Goal: Navigation & Orientation: Find specific page/section

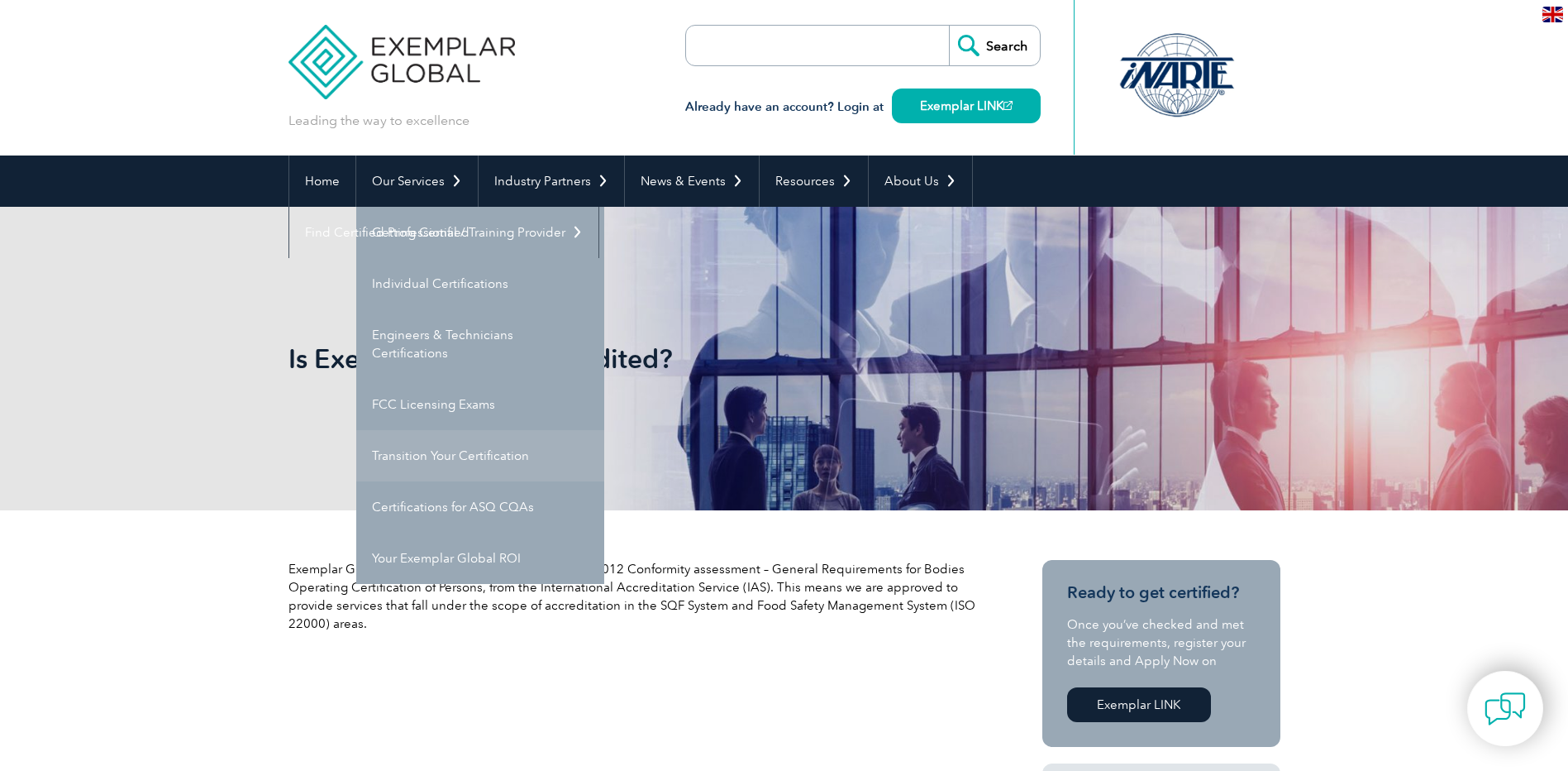
click at [391, 462] on link "Transition Your Certification" at bounding box center [480, 455] width 248 height 51
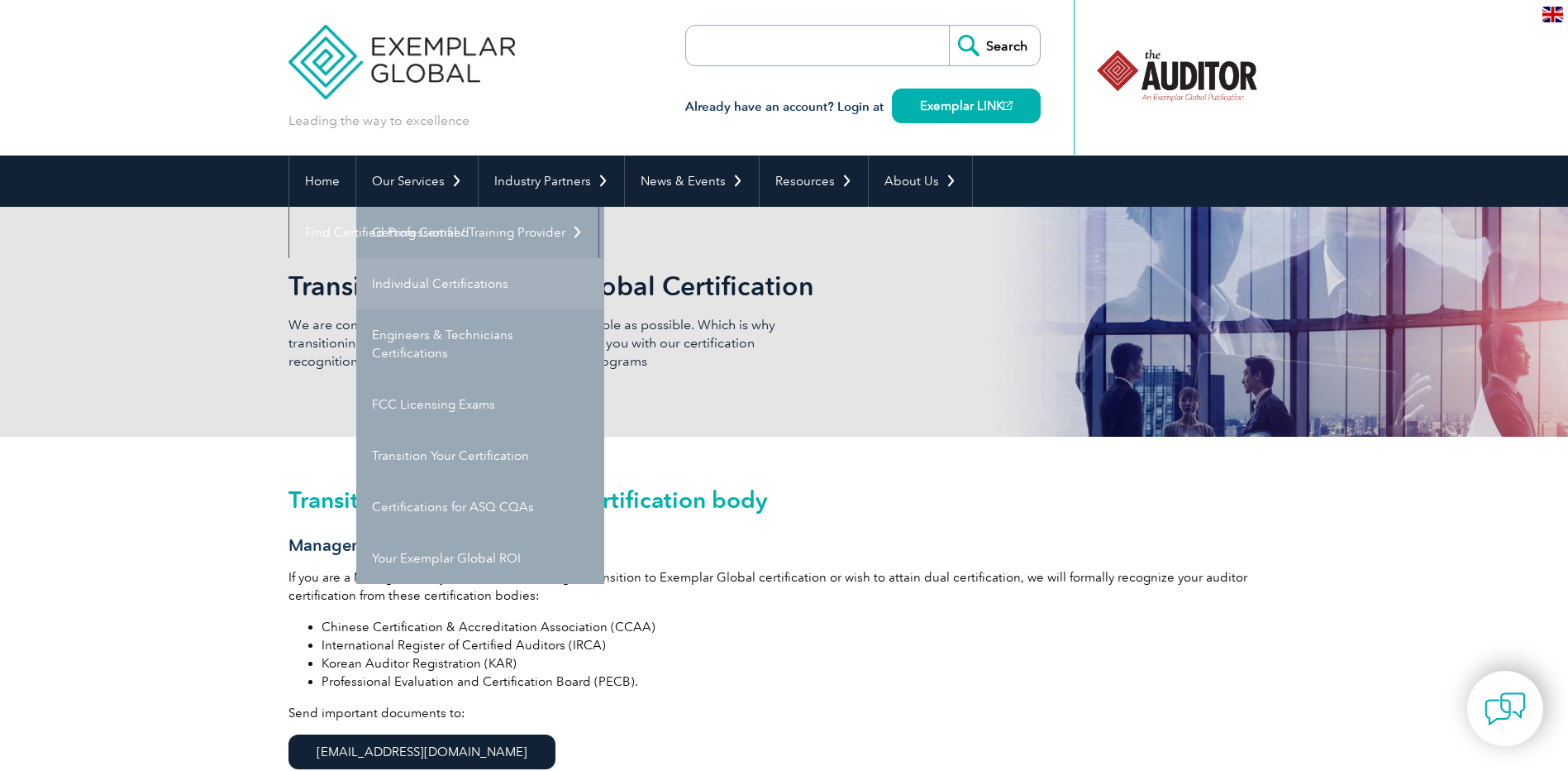
click at [424, 280] on link "Individual Certifications" at bounding box center [480, 284] width 248 height 51
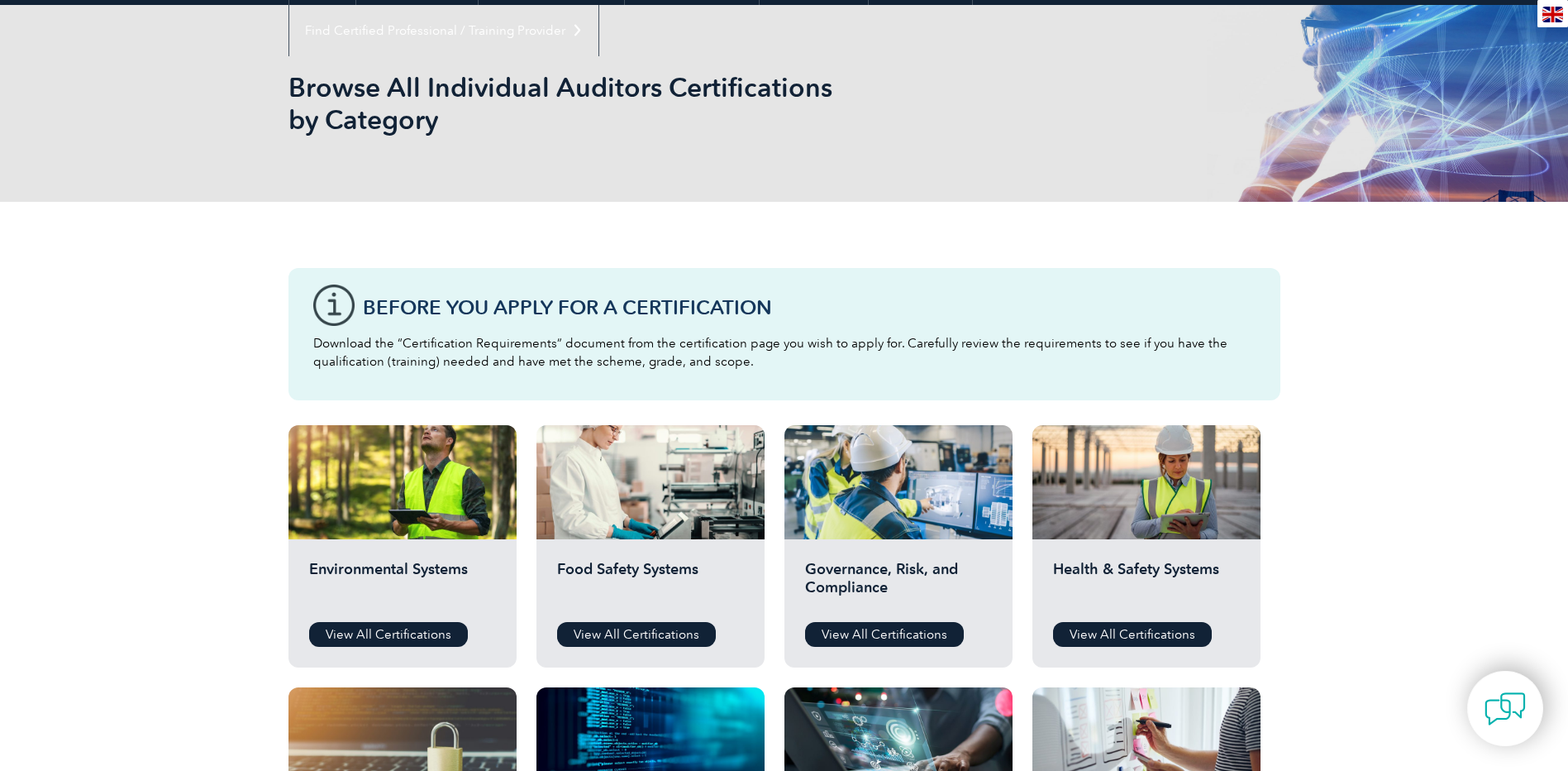
scroll to position [248, 0]
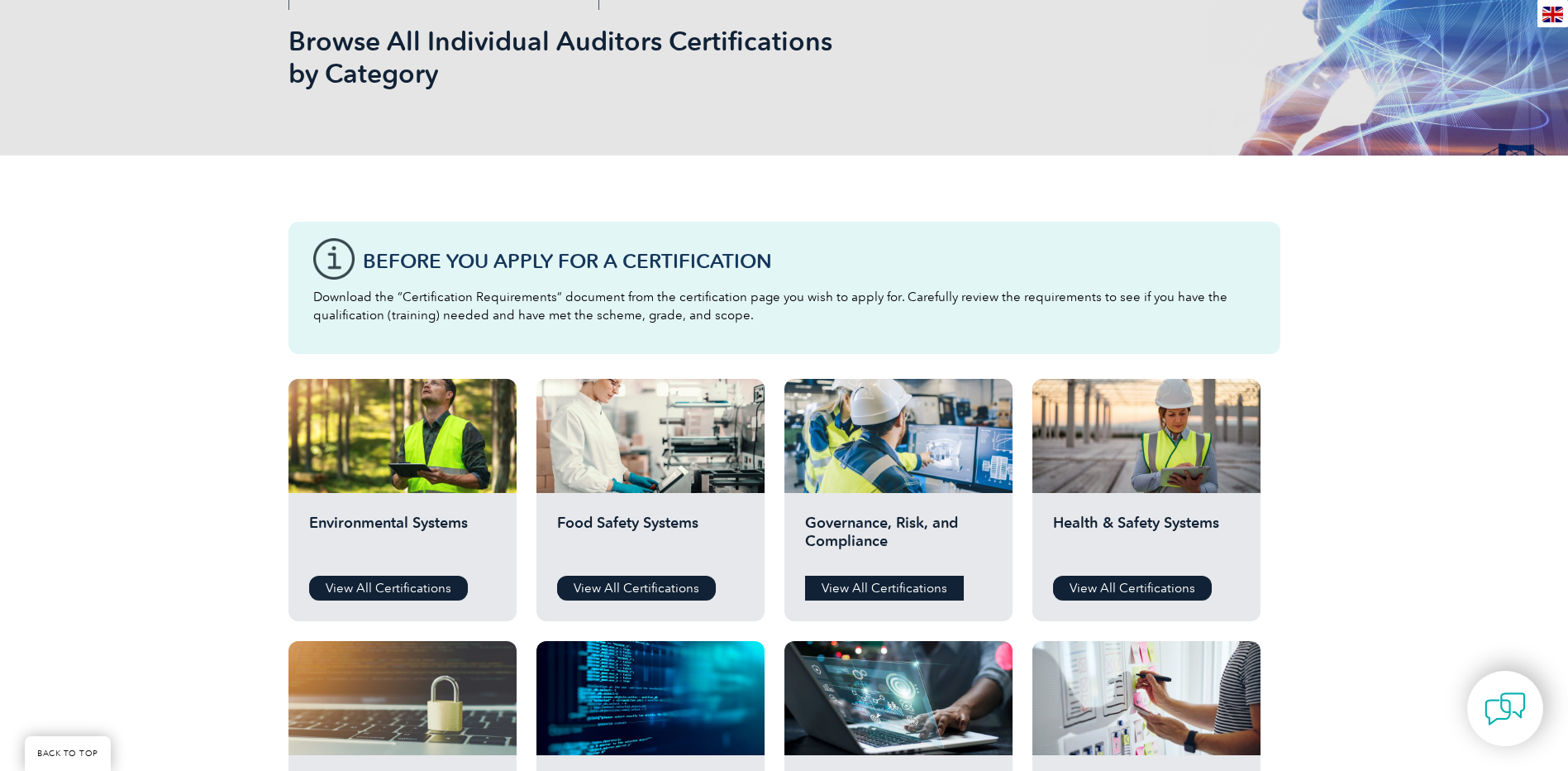
click at [921, 593] on link "View All Certifications" at bounding box center [885, 588] width 158 height 25
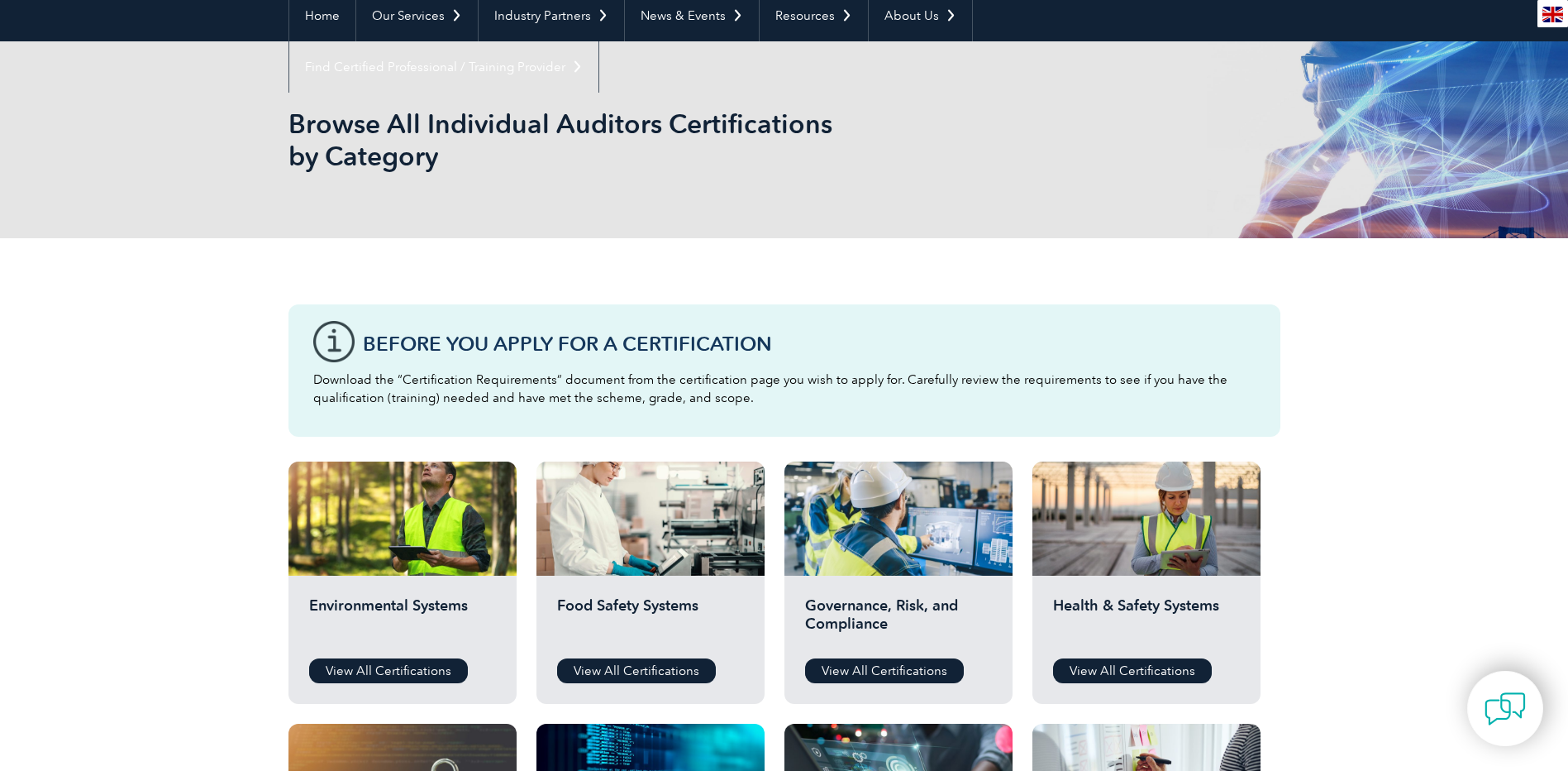
scroll to position [0, 0]
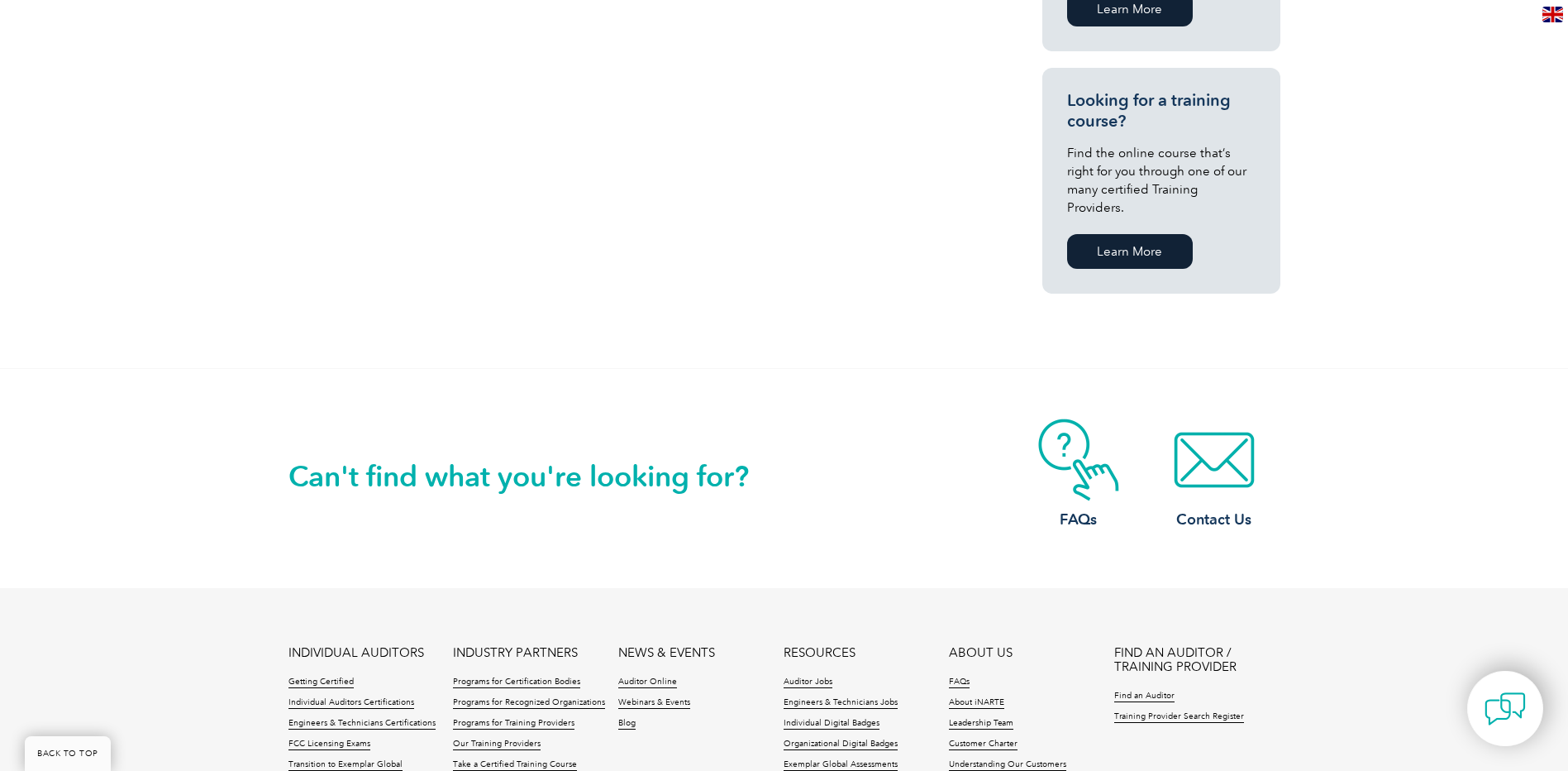
scroll to position [662, 0]
